Goal: Task Accomplishment & Management: Use online tool/utility

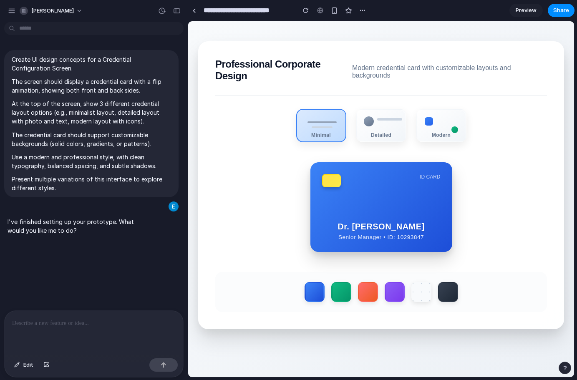
click at [504, 226] on div "ID CARD Dr. [PERSON_NAME] Senior Manager • ID: 10293847 CVV [CREDIT_CARD_DATA] …" at bounding box center [381, 207] width 332 height 90
click at [339, 299] on label at bounding box center [341, 292] width 22 height 22
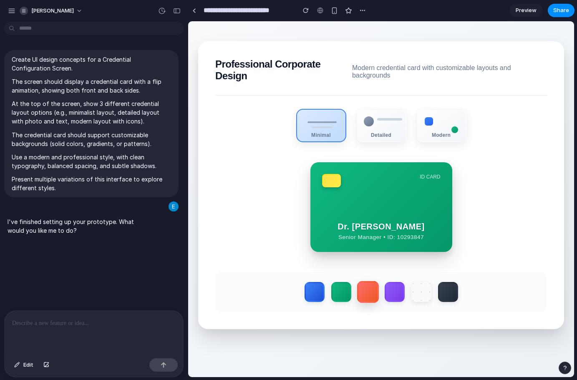
click at [373, 291] on label at bounding box center [368, 292] width 22 height 22
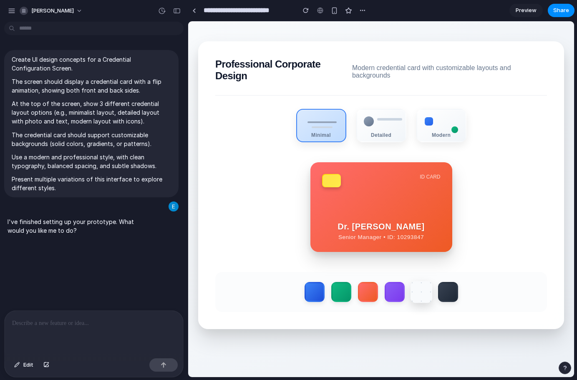
click at [411, 303] on label at bounding box center [421, 292] width 22 height 22
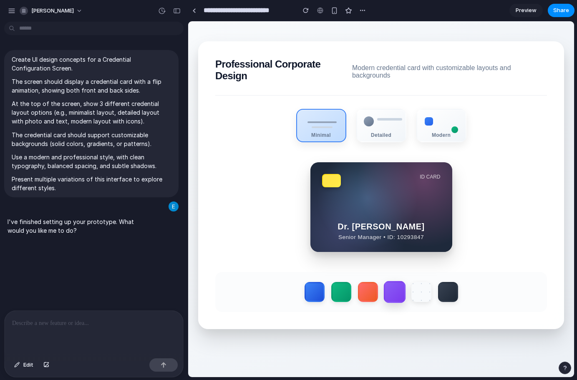
click at [395, 294] on label at bounding box center [394, 292] width 22 height 22
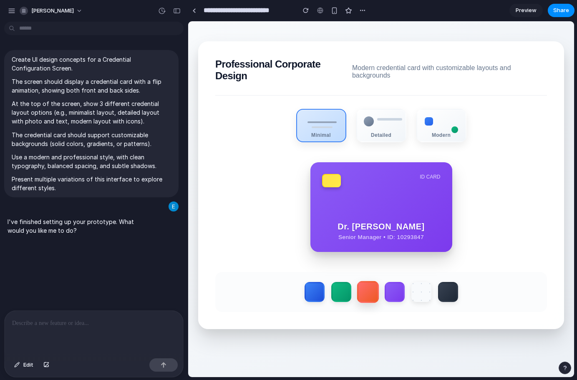
click at [369, 297] on label at bounding box center [368, 292] width 22 height 22
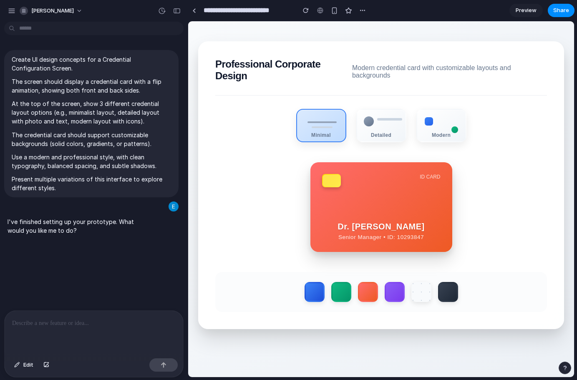
click at [349, 300] on div at bounding box center [381, 292] width 332 height 40
click at [340, 301] on label at bounding box center [341, 292] width 22 height 22
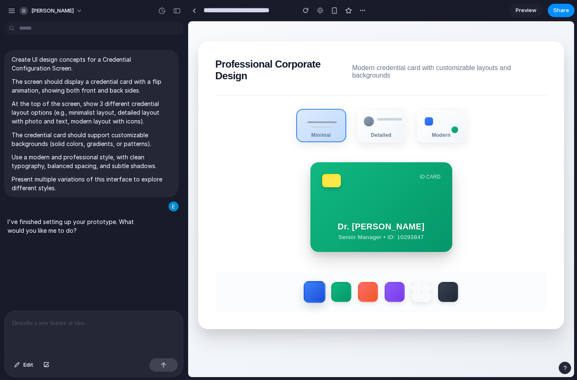
click at [308, 299] on label at bounding box center [314, 292] width 22 height 22
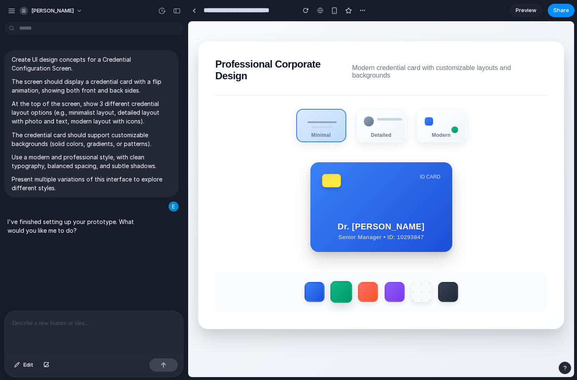
drag, startPoint x: 334, startPoint y: 297, endPoint x: 340, endPoint y: 300, distance: 6.0
click at [335, 297] on label at bounding box center [341, 292] width 22 height 22
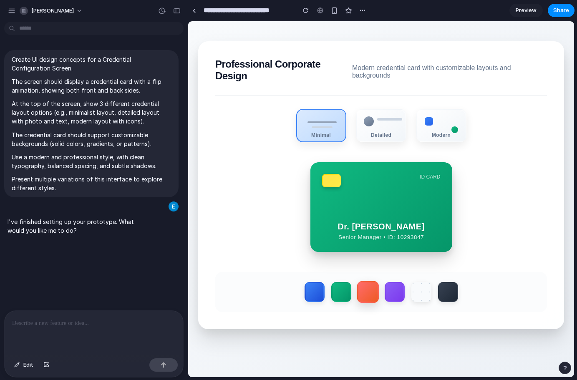
click at [366, 299] on label at bounding box center [368, 292] width 22 height 22
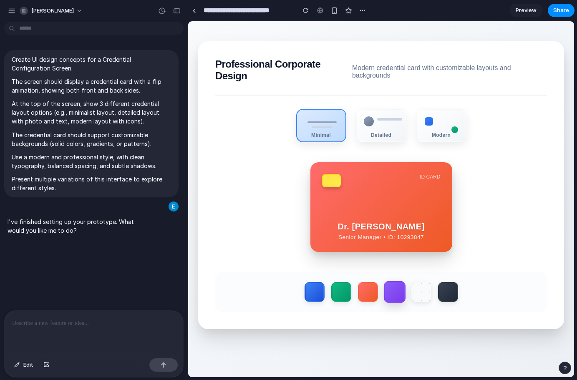
click at [392, 295] on label at bounding box center [394, 292] width 22 height 22
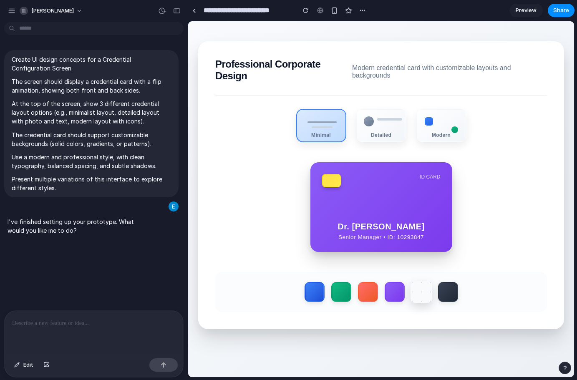
click at [413, 299] on label at bounding box center [421, 292] width 22 height 22
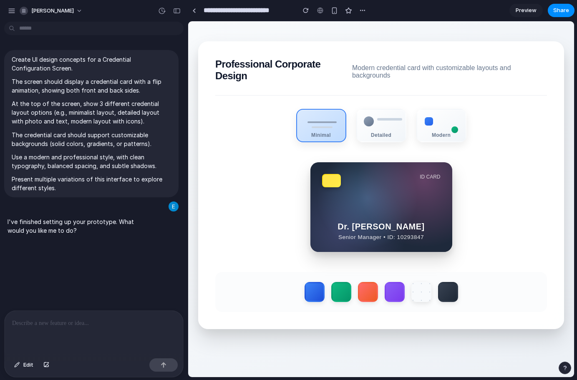
click at [457, 297] on div at bounding box center [381, 292] width 332 height 40
click at [446, 302] on label at bounding box center [448, 292] width 22 height 22
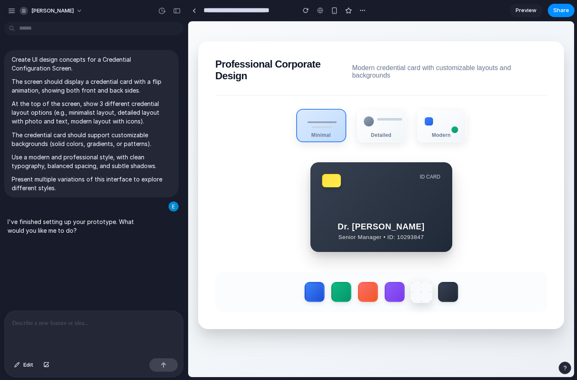
click at [413, 292] on label at bounding box center [421, 292] width 22 height 22
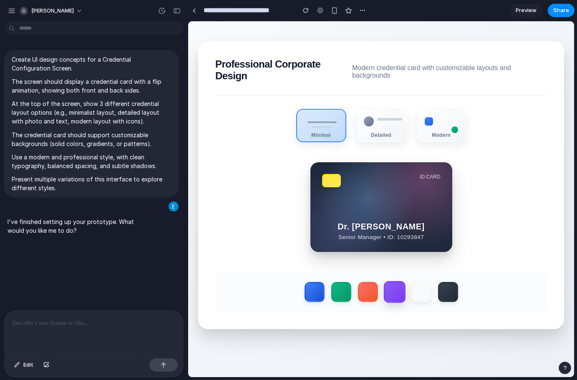
click at [397, 299] on label at bounding box center [394, 292] width 22 height 22
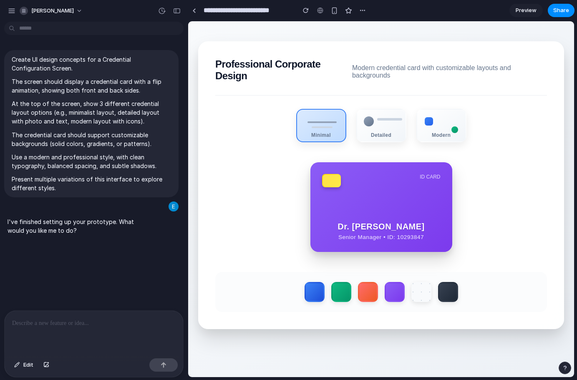
click at [321, 320] on section "Professional Corporate Design Modern credential card with customizable layouts …" at bounding box center [381, 185] width 366 height 288
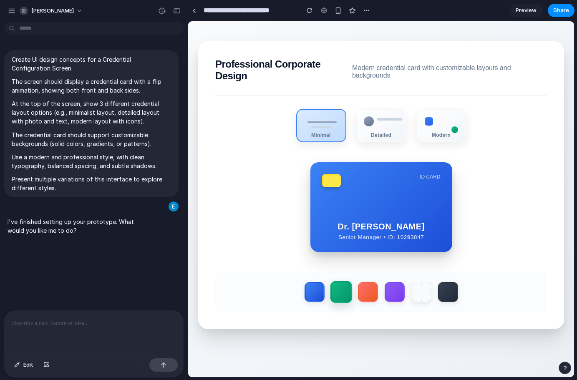
click at [336, 299] on label at bounding box center [341, 292] width 22 height 22
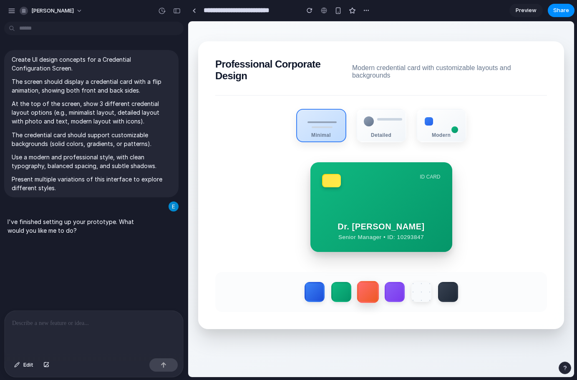
click at [372, 288] on label at bounding box center [368, 292] width 22 height 22
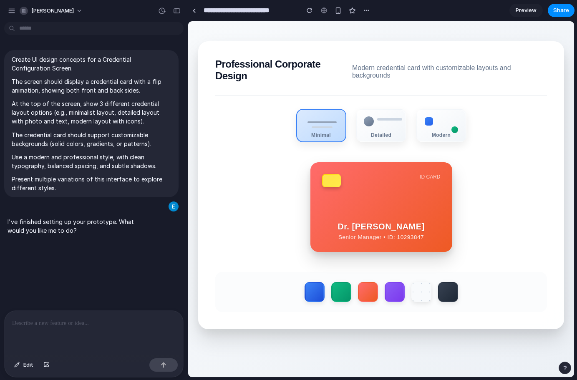
click at [404, 303] on div at bounding box center [381, 292] width 332 height 40
click at [397, 301] on label at bounding box center [394, 292] width 22 height 22
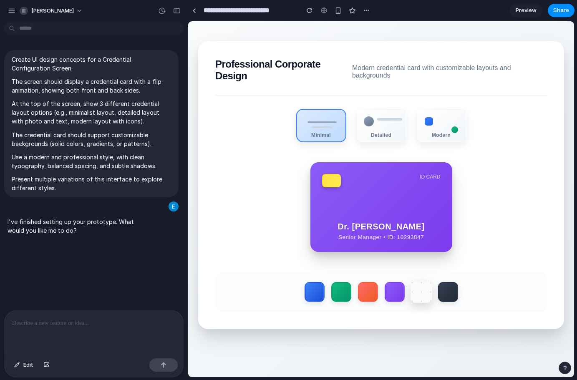
click at [426, 287] on label at bounding box center [421, 292] width 22 height 22
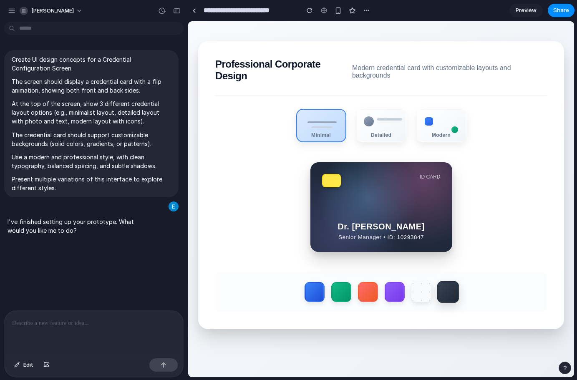
click at [446, 292] on label at bounding box center [448, 292] width 22 height 22
